Goal: Register for event/course

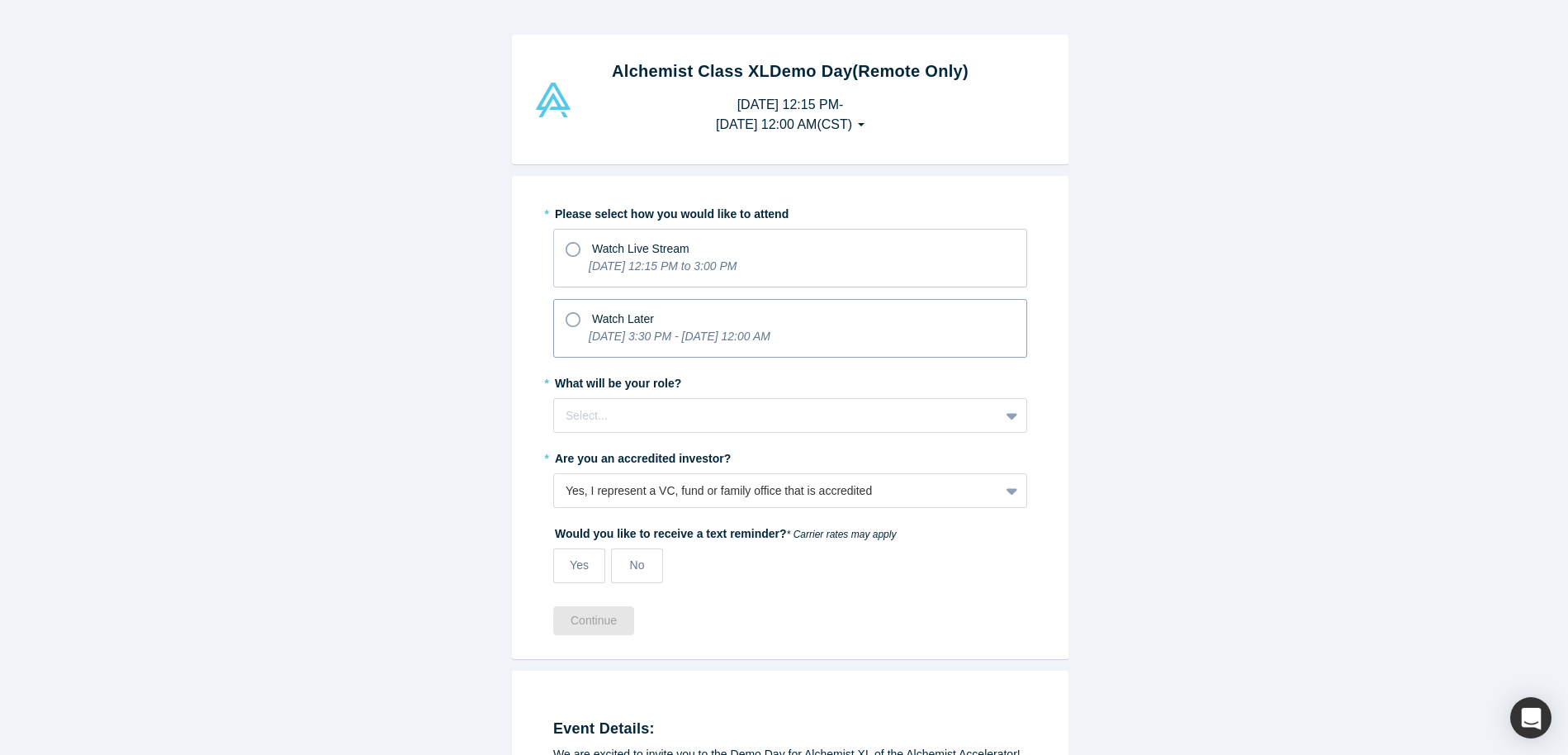
click at [667, 328] on p "[DATE] 3:30 PM - [DATE] 12:00 AM" at bounding box center [679, 336] width 181 height 17
click at [0, 0] on input "Watch Later [DATE] 3:30 PM - [DATE] 12:00 AM" at bounding box center [0, 0] width 0 height 0
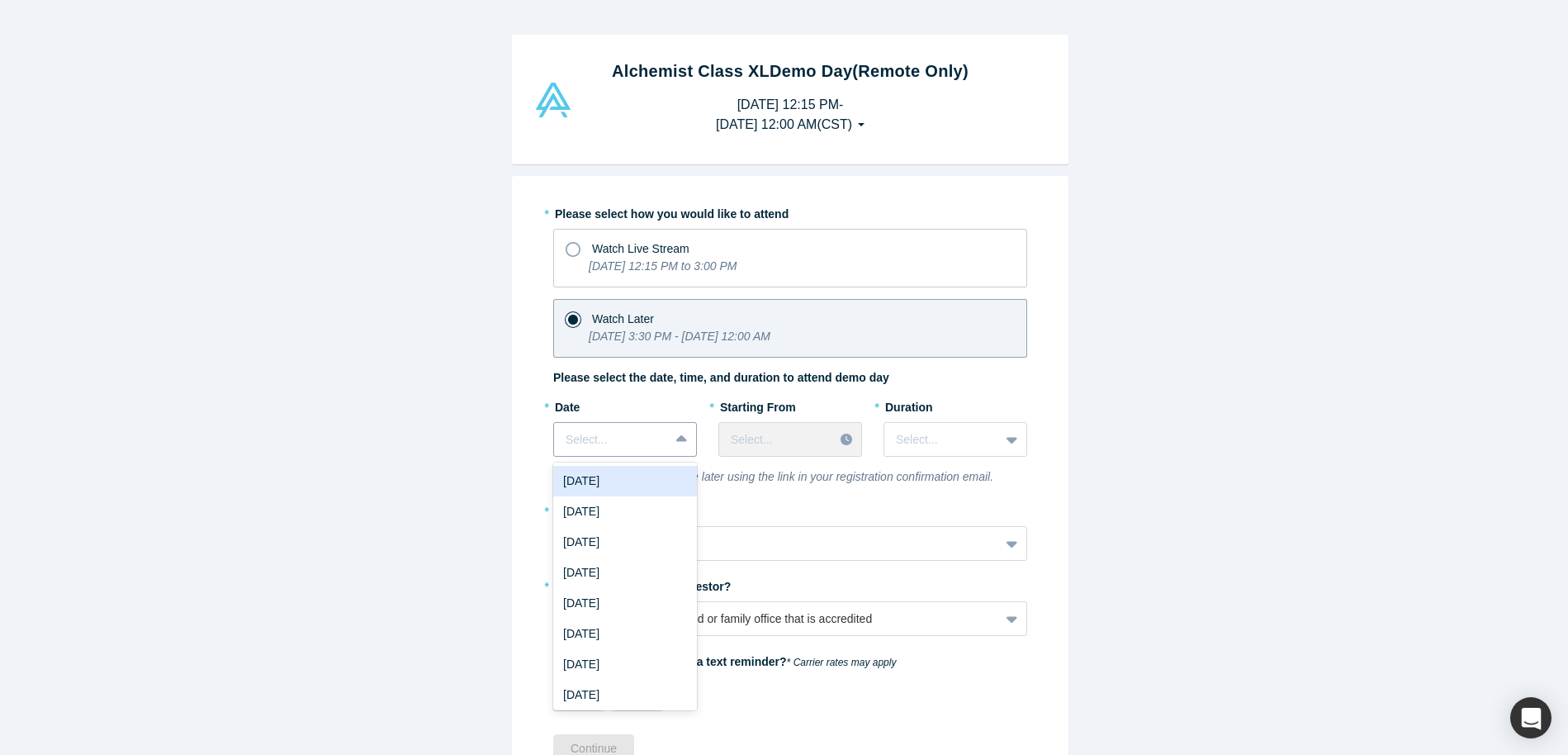
click at [669, 445] on div at bounding box center [683, 439] width 26 height 30
click at [642, 488] on div "[DATE]" at bounding box center [624, 481] width 144 height 31
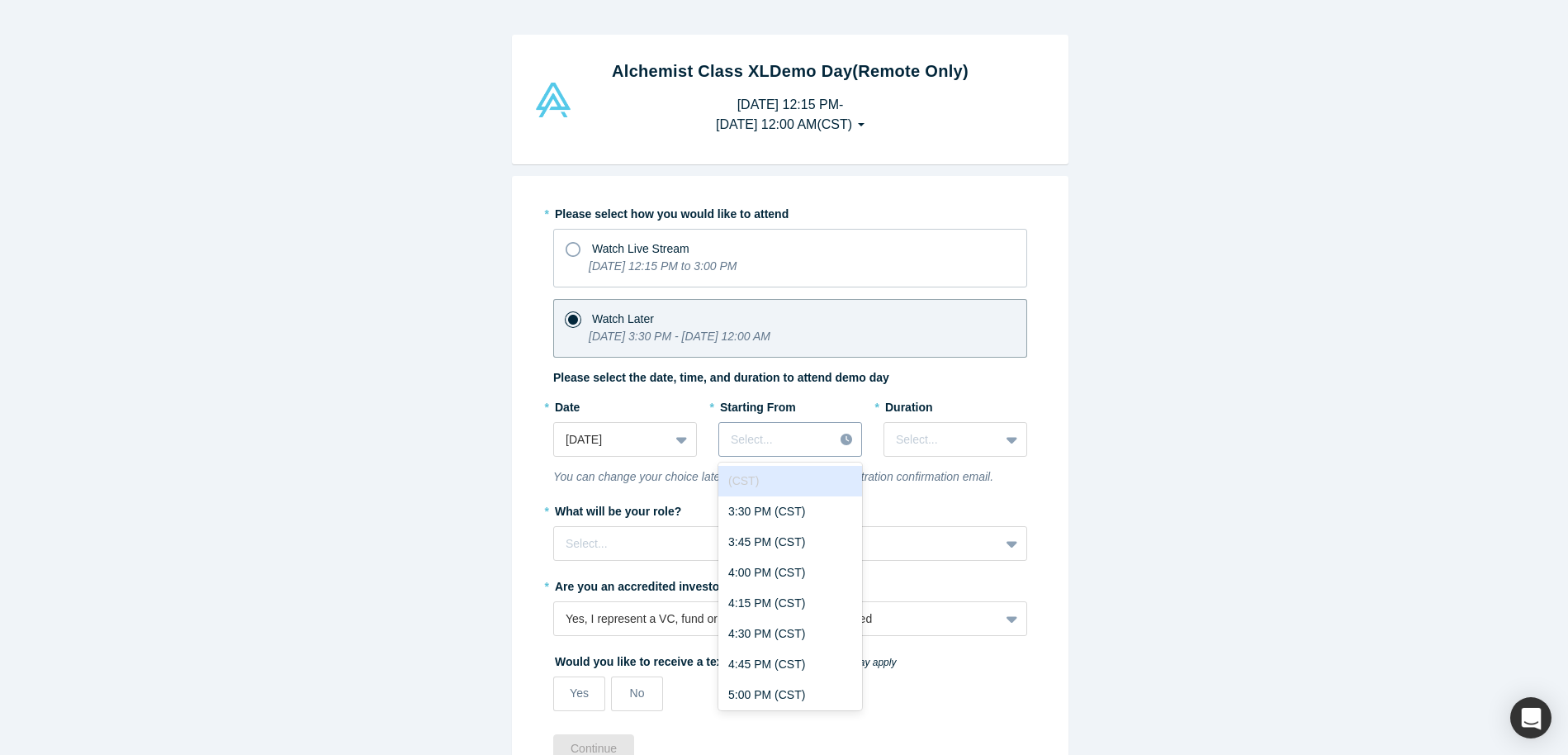
click at [797, 437] on div at bounding box center [776, 439] width 91 height 21
click at [790, 515] on div "3:30 PM (CST)" at bounding box center [790, 511] width 144 height 31
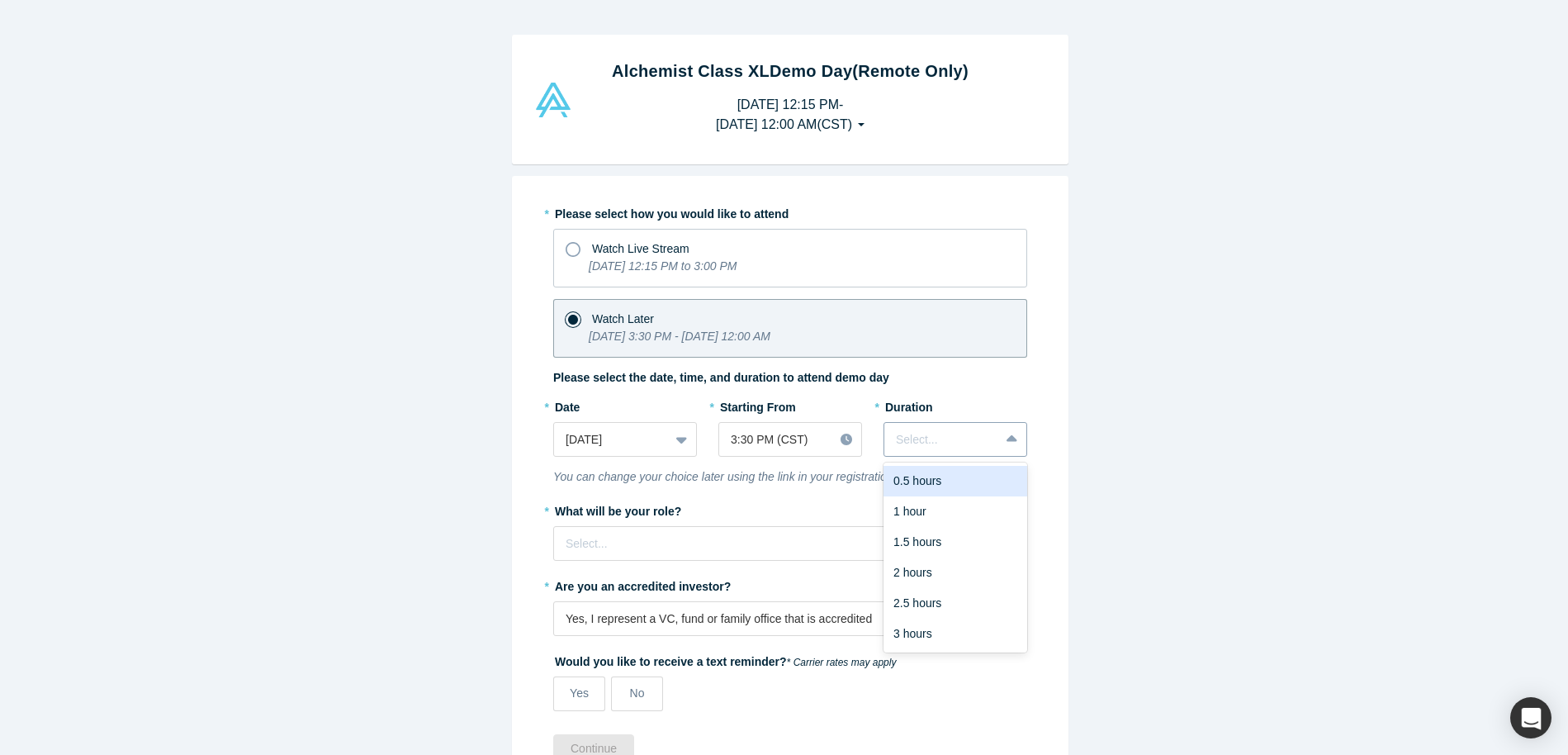
click at [928, 439] on div at bounding box center [942, 439] width 92 height 21
click at [935, 502] on div "1 hour" at bounding box center [955, 511] width 144 height 31
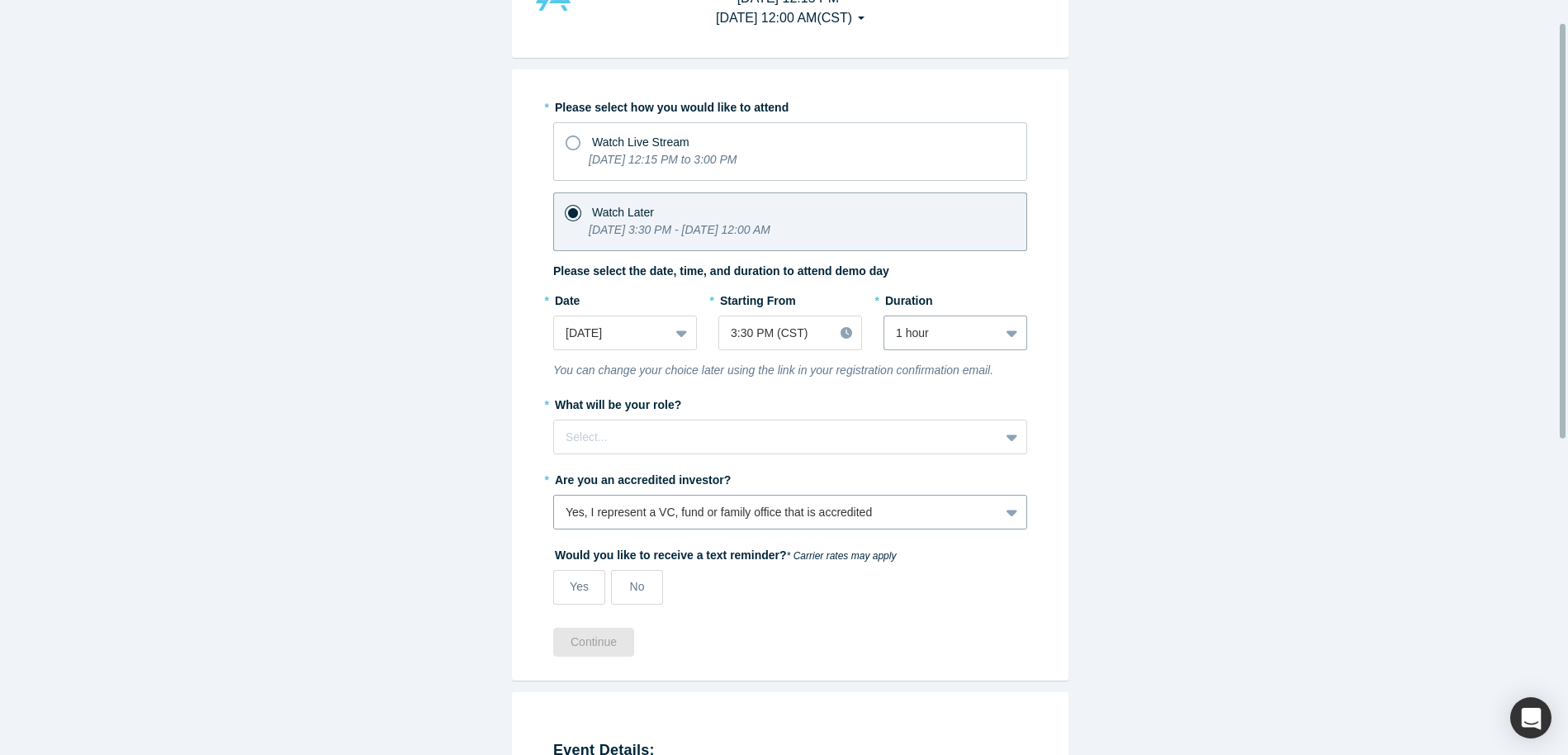
scroll to position [150, 0]
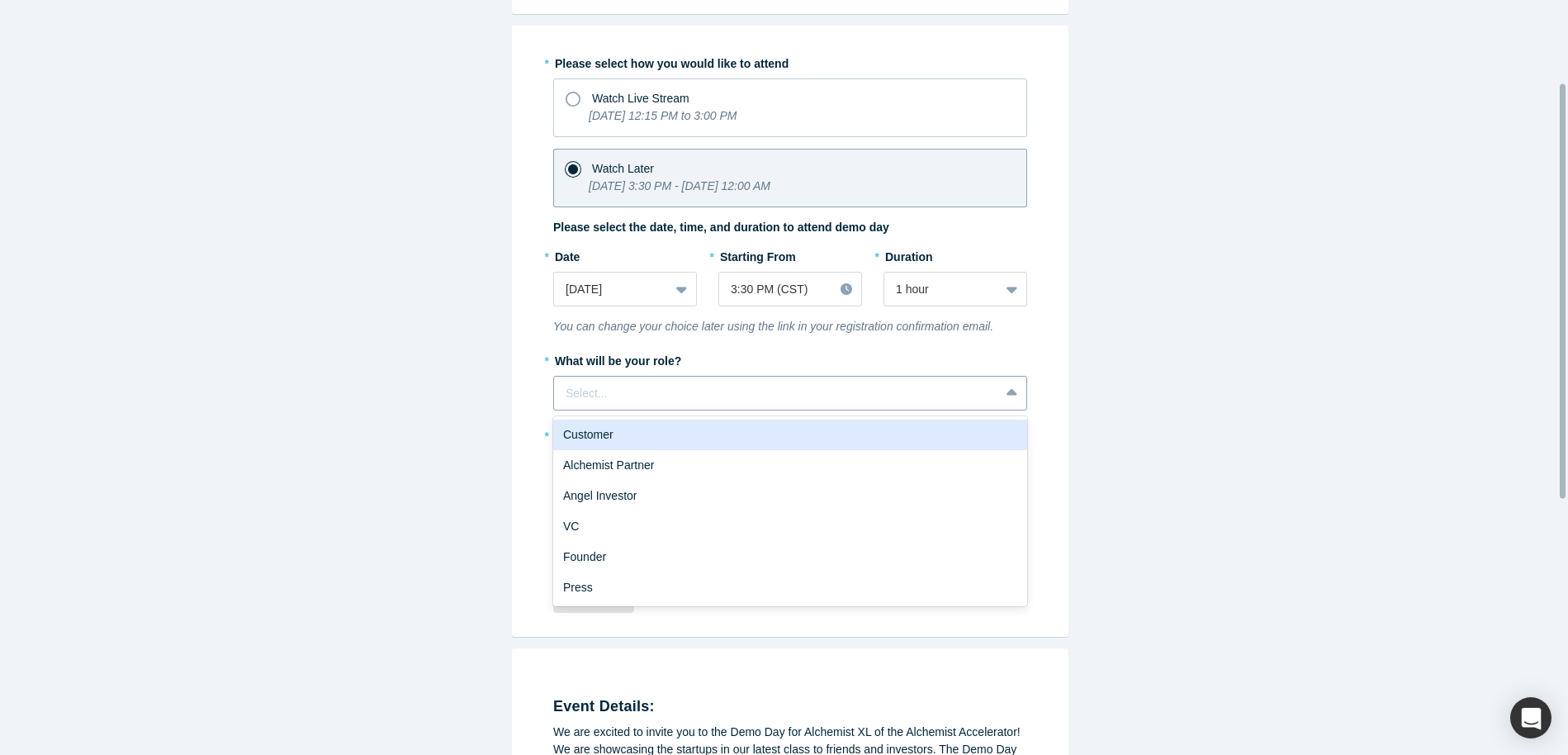
click at [797, 391] on div at bounding box center [776, 393] width 422 height 21
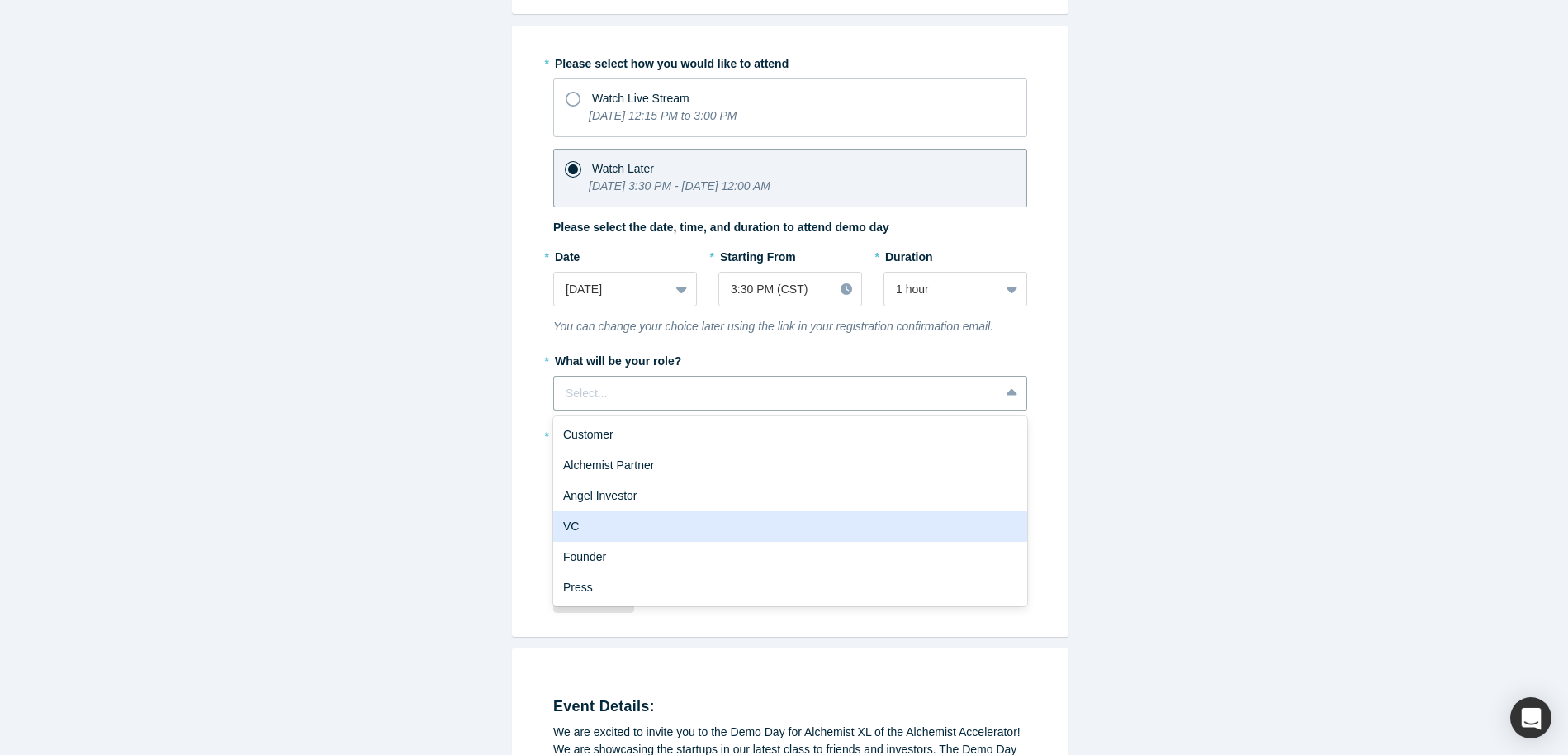
click at [790, 518] on div "VC" at bounding box center [790, 526] width 474 height 31
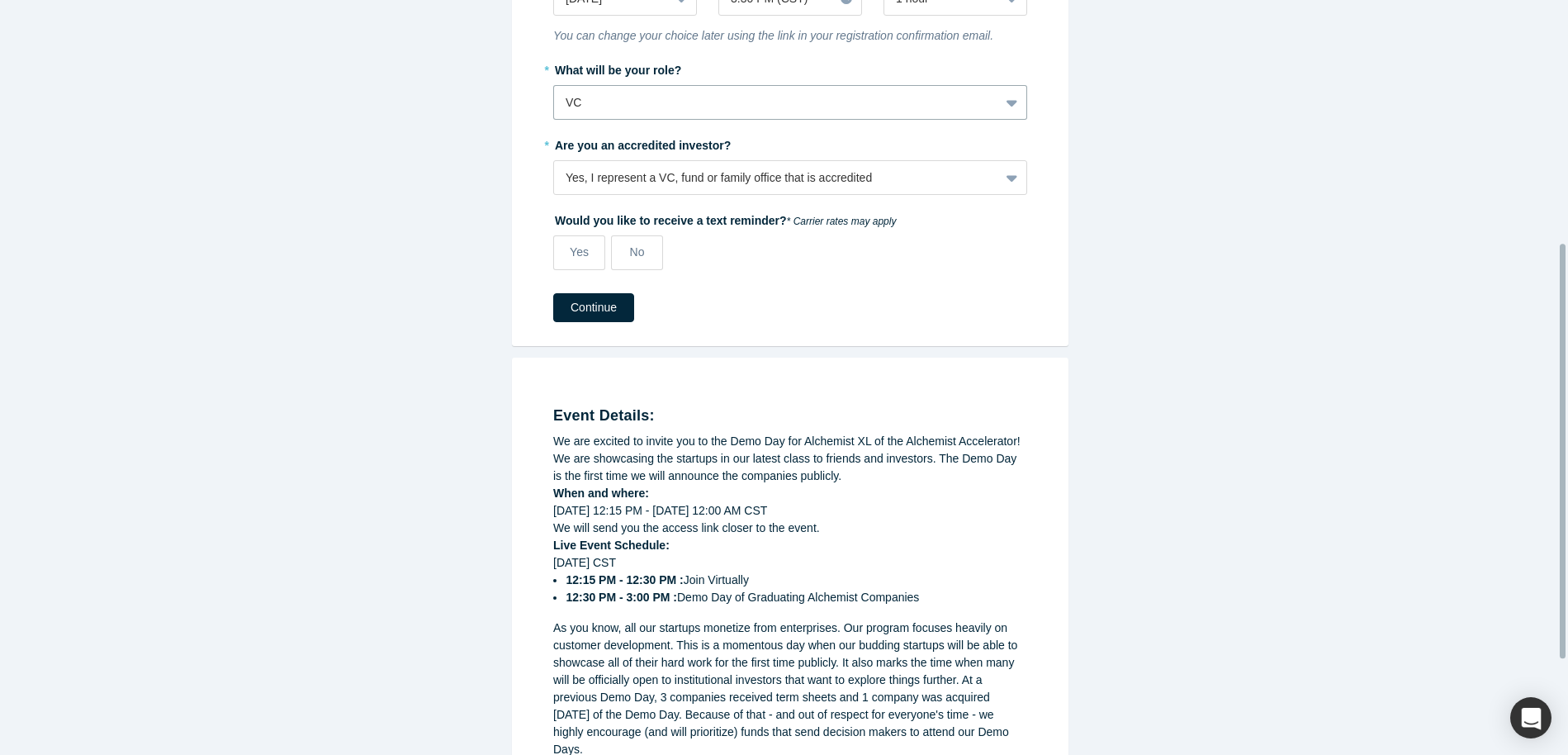
scroll to position [442, 0]
drag, startPoint x: 627, startPoint y: 253, endPoint x: 632, endPoint y: 262, distance: 10.3
click at [630, 253] on span "No" at bounding box center [638, 250] width 15 height 13
click at [0, 0] on input "No" at bounding box center [0, 0] width 0 height 0
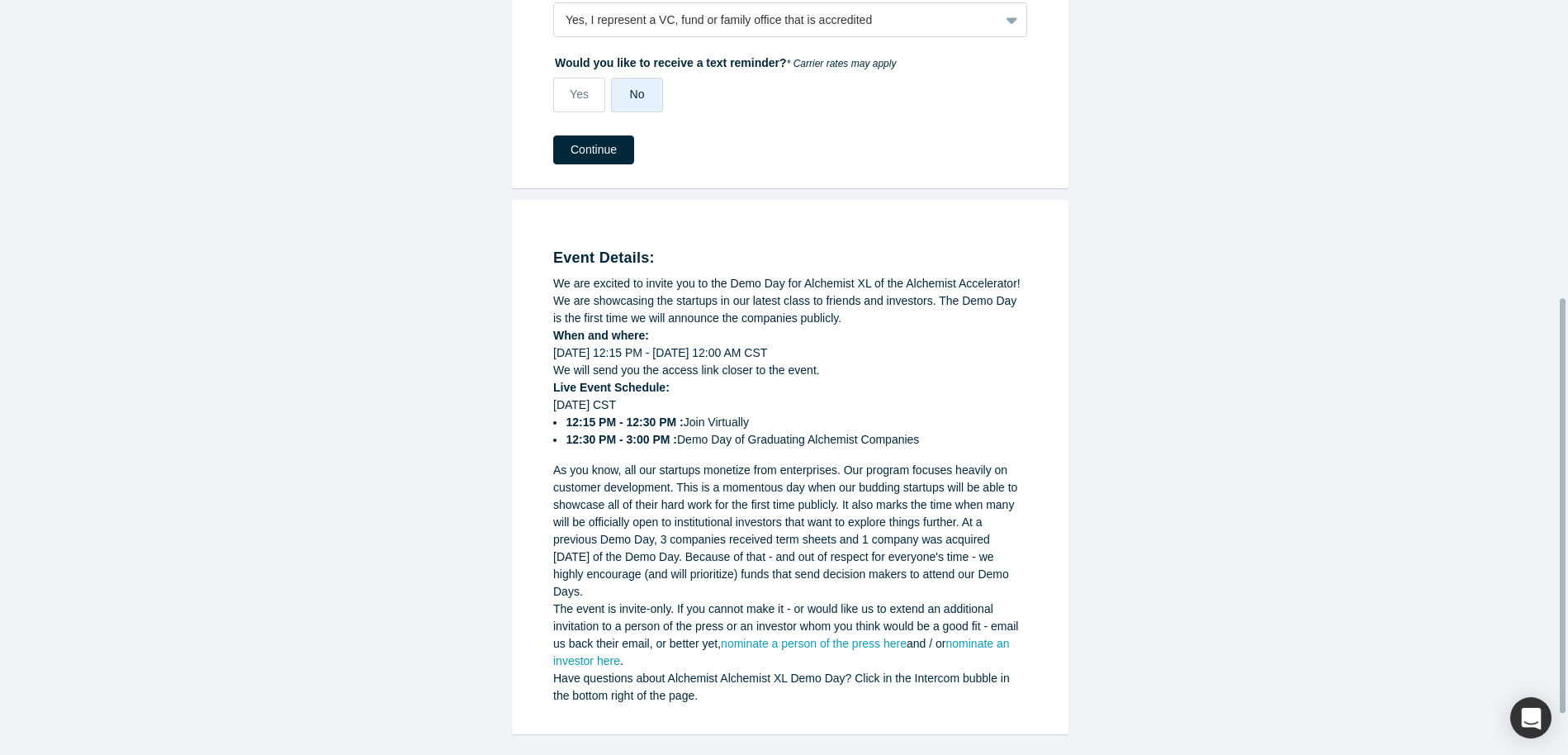
scroll to position [616, 0]
drag, startPoint x: 560, startPoint y: 129, endPoint x: 577, endPoint y: 131, distance: 17.1
click at [560, 133] on button "Continue" at bounding box center [593, 147] width 81 height 29
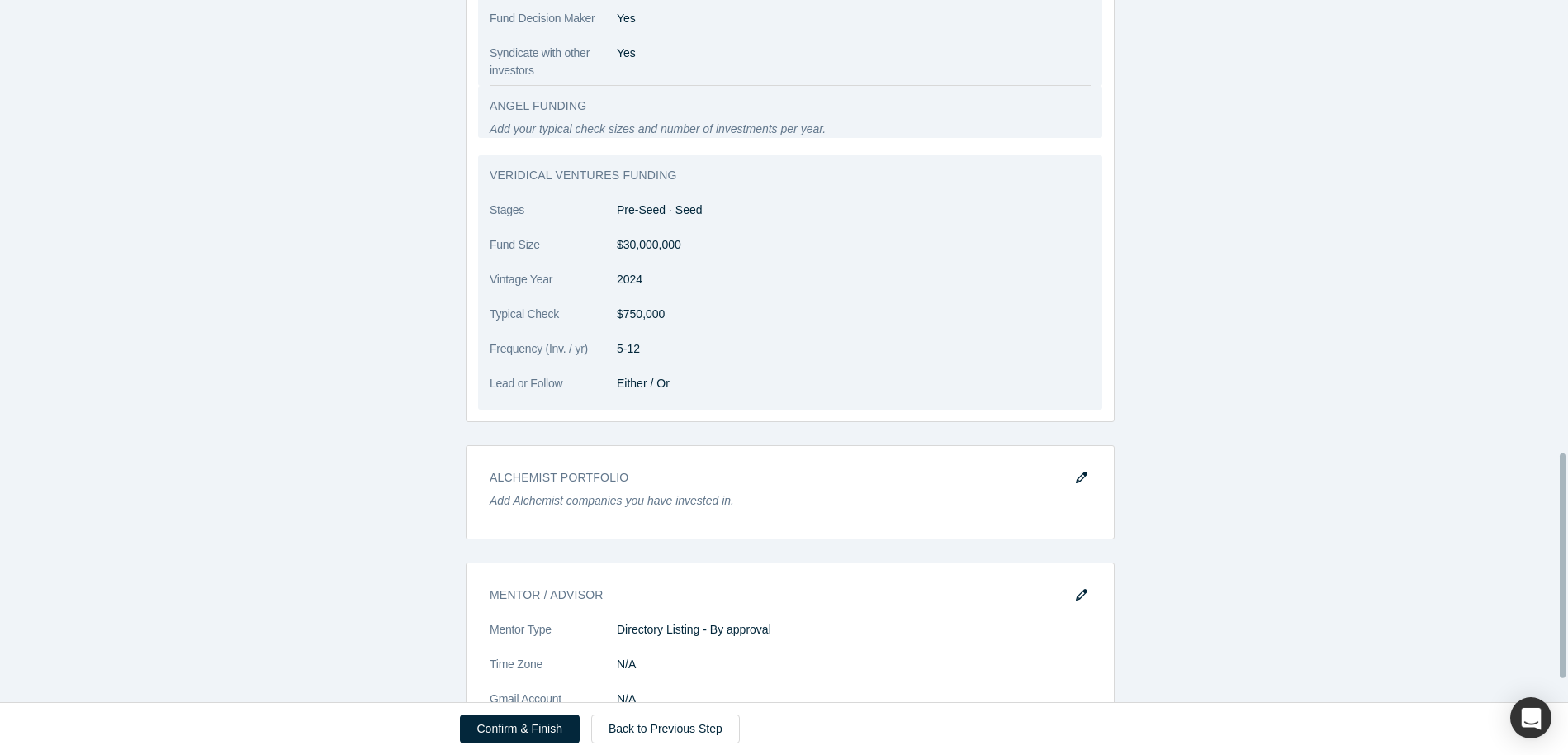
scroll to position [1482, 0]
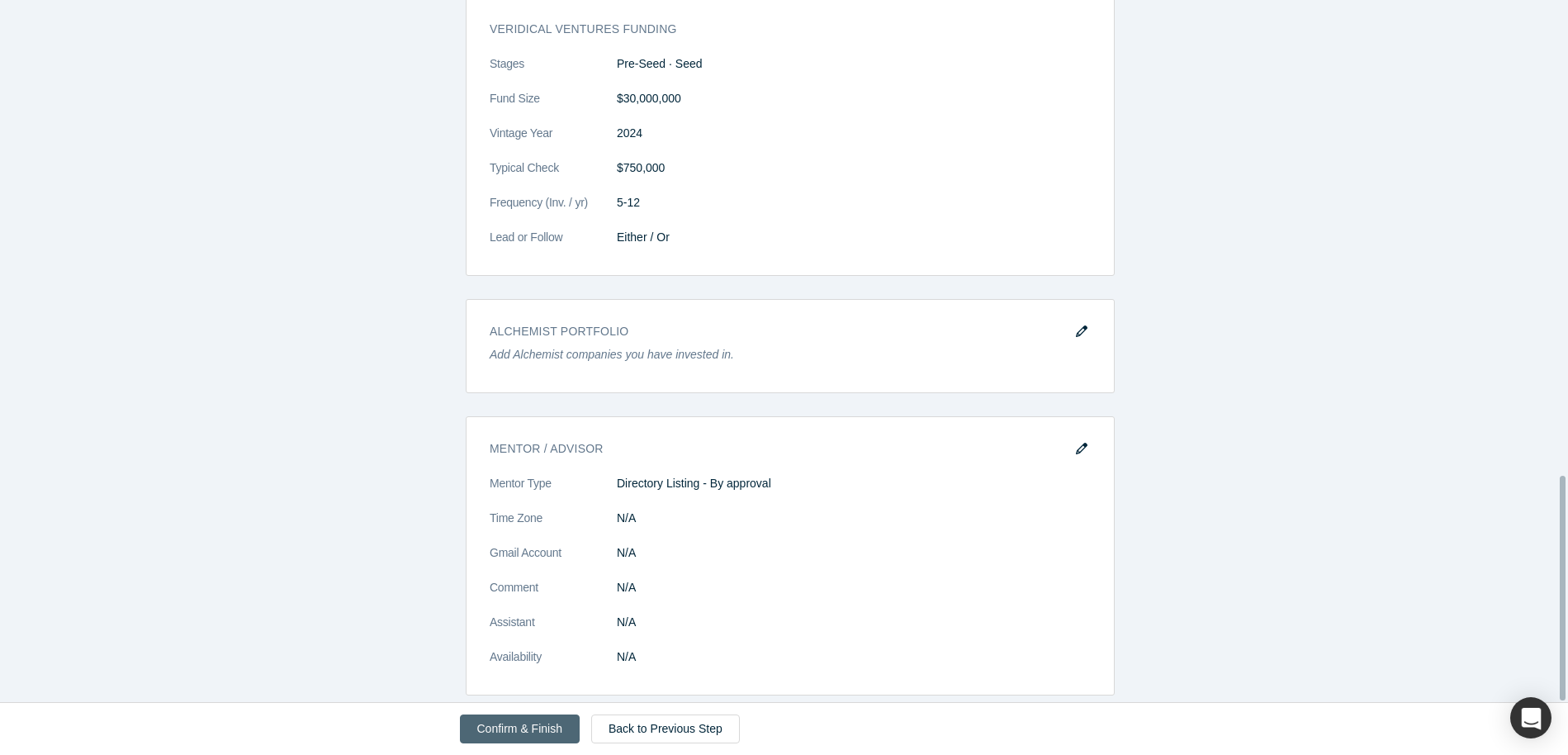
click at [530, 731] on button "Confirm & Finish" at bounding box center [519, 729] width 119 height 29
